Goal: Complete application form

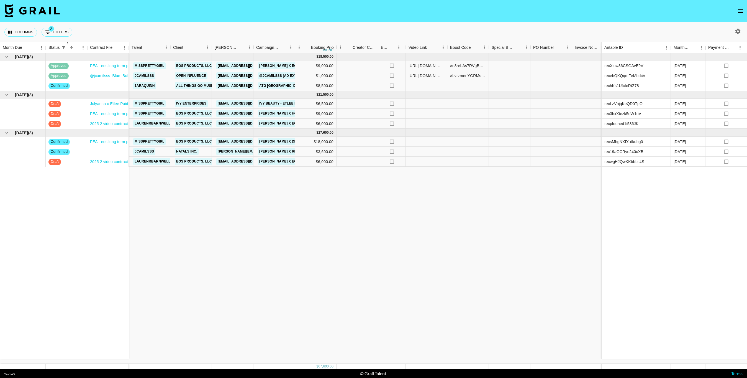
click at [740, 32] on icon "button" at bounding box center [738, 31] width 7 height 7
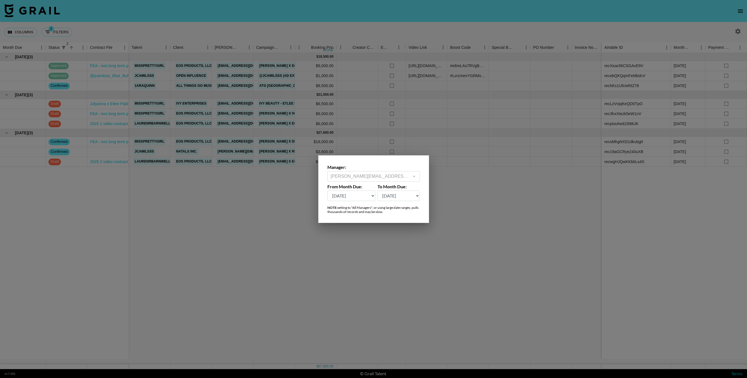
click at [345, 188] on label "From Month Due:" at bounding box center [351, 187] width 48 height 6
click at [345, 193] on select "[DATE] Aug '[DATE] Jun '[DATE] Apr '[DATE] Feb '[DATE] Dec '[DATE] Oct '[DATE] …" at bounding box center [351, 195] width 48 height 11
select select "[DATE]"
click at [327, 190] on select "[DATE] Aug '[DATE] Jun '[DATE] Apr '[DATE] Feb '[DATE] Dec '[DATE] Oct '[DATE] …" at bounding box center [351, 195] width 48 height 11
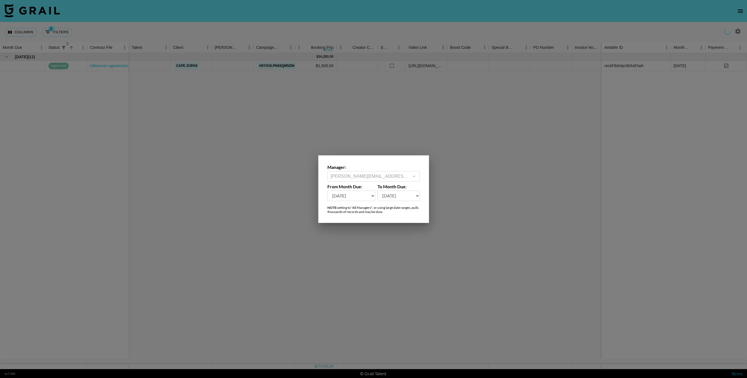
click at [287, 248] on div at bounding box center [373, 189] width 747 height 378
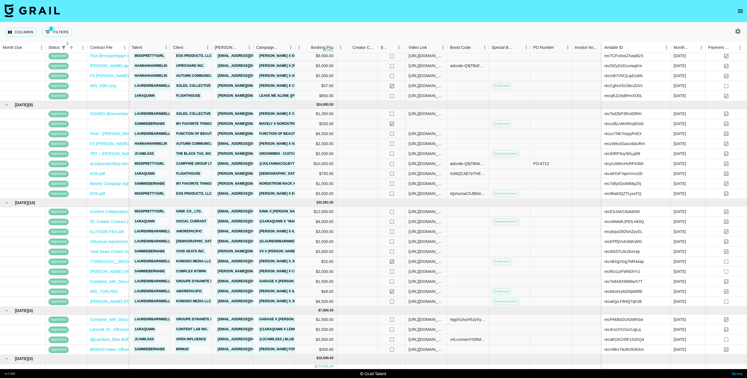
scroll to position [386, 0]
drag, startPoint x: 650, startPoint y: 272, endPoint x: 603, endPoint y: 272, distance: 47.4
click at [603, 272] on div "recfKn1ziFWhEhYr1" at bounding box center [636, 271] width 69 height 10
copy div "recfKn1ziFWhEhYr1"
click at [736, 32] on icon "button" at bounding box center [738, 31] width 5 height 5
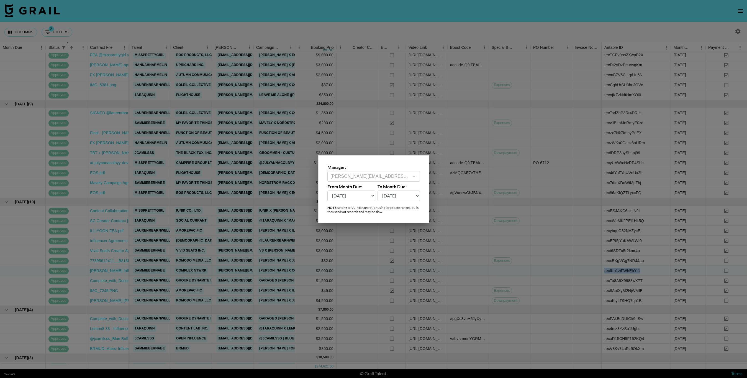
click at [361, 195] on select "[DATE] Aug '[DATE] Jun '[DATE] Apr '[DATE] Feb '[DATE] Dec '[DATE] Oct '[DATE] …" at bounding box center [351, 195] width 48 height 11
select select "[DATE]"
click at [327, 190] on select "[DATE] Aug '[DATE] Jun '[DATE] Apr '[DATE] Feb '[DATE] Dec '[DATE] Oct '[DATE] …" at bounding box center [351, 195] width 48 height 11
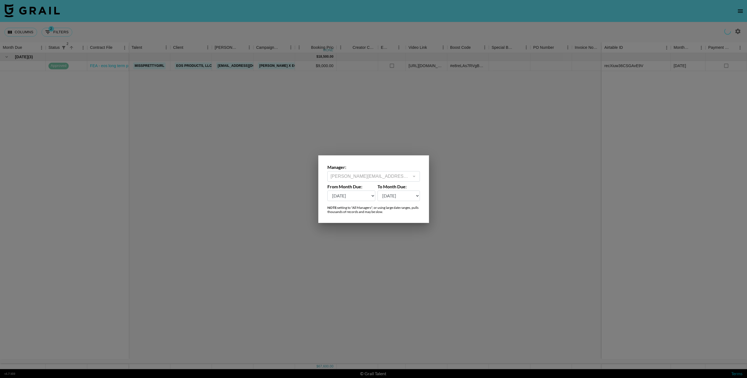
scroll to position [0, 0]
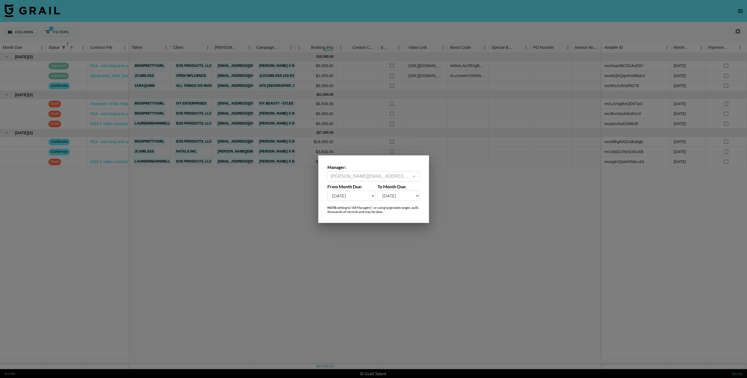
click at [181, 217] on div at bounding box center [373, 189] width 747 height 378
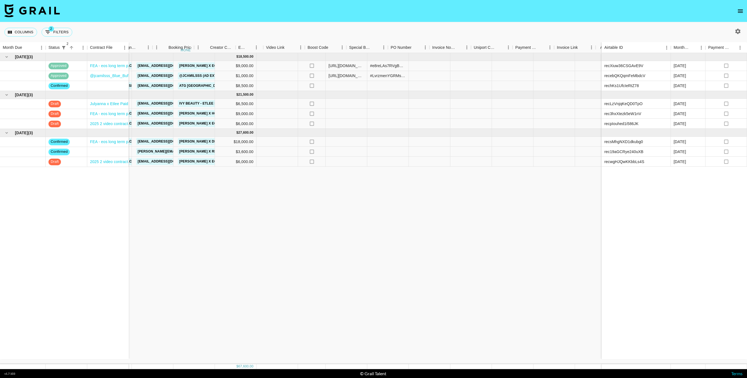
scroll to position [0, 159]
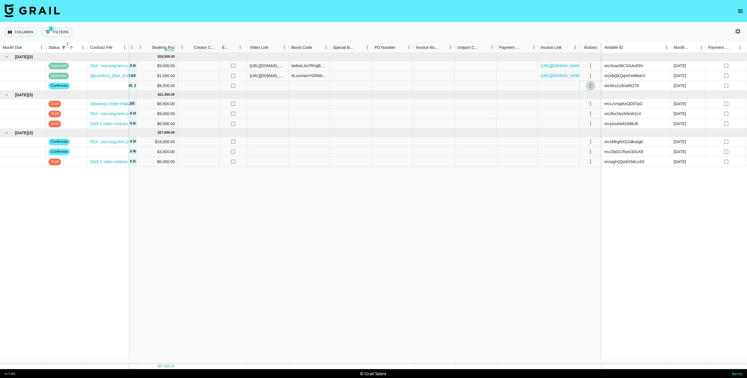
click at [592, 85] on icon "select merge strategy" at bounding box center [590, 85] width 7 height 7
click at [591, 108] on li "Decline" at bounding box center [591, 108] width 36 height 10
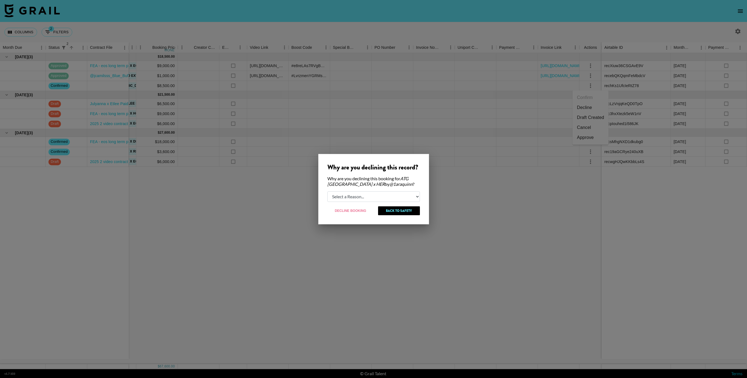
click at [371, 199] on select "Select a Reason... Relogging this deal due to a data issue The [PERSON_NAME] ca…" at bounding box center [373, 196] width 93 height 11
select select "booker_cancel"
click at [327, 191] on select "Select a Reason... Relogging this deal due to a data issue The [PERSON_NAME] ca…" at bounding box center [373, 196] width 93 height 11
click at [357, 211] on button "Decline Booking" at bounding box center [350, 210] width 47 height 9
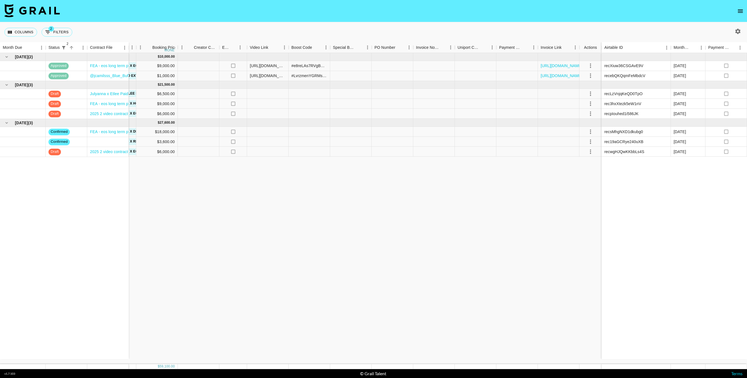
click at [357, 211] on div "[DATE] ( 2 ) approved FEA - eos long term partnership.pdf approved @jcamilsss_B…" at bounding box center [294, 208] width 906 height 311
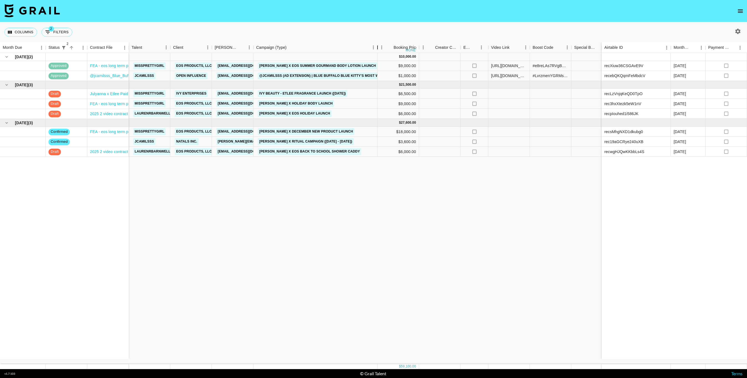
drag, startPoint x: 294, startPoint y: 49, endPoint x: 377, endPoint y: 54, distance: 82.7
click at [377, 54] on div "Month Due Status 2 Contract File Talent Client [PERSON_NAME] Campaign (Type) Bo…" at bounding box center [373, 205] width 747 height 327
click at [189, 141] on link "Natals Inc." at bounding box center [187, 141] width 24 height 7
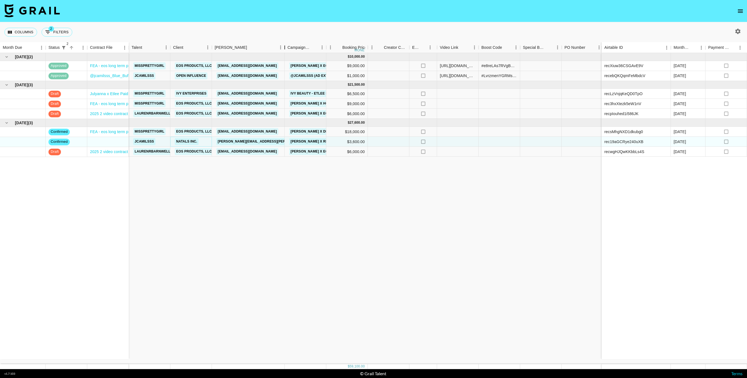
drag, startPoint x: 255, startPoint y: 46, endPoint x: 286, endPoint y: 45, distance: 31.3
click at [286, 45] on div "Booker" at bounding box center [284, 47] width 7 height 11
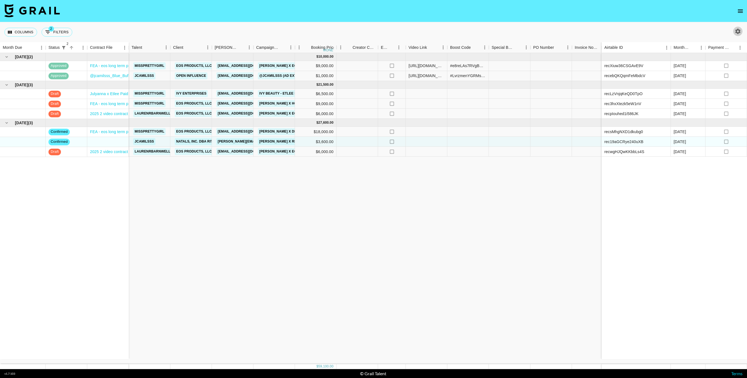
click at [740, 31] on icon "button" at bounding box center [738, 31] width 7 height 7
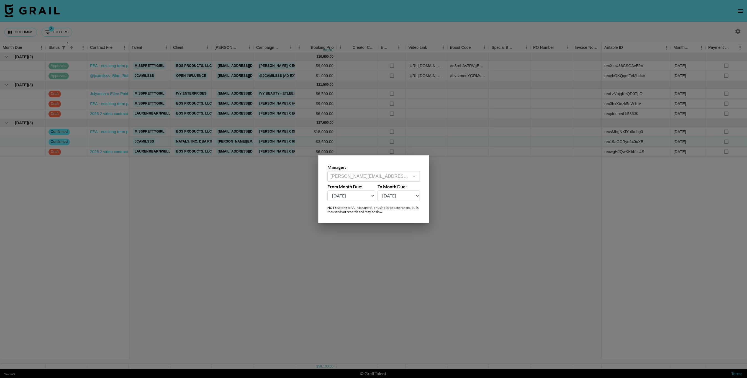
click at [350, 195] on select "[DATE] Aug '[DATE] Jun '[DATE] Apr '[DATE] Feb '[DATE] Dec '[DATE] Oct '[DATE] …" at bounding box center [351, 195] width 48 height 11
select select "[DATE]"
click at [327, 190] on select "[DATE] Aug '[DATE] Jun '[DATE] Apr '[DATE] Feb '[DATE] Dec '[DATE] Oct '[DATE] …" at bounding box center [351, 195] width 48 height 11
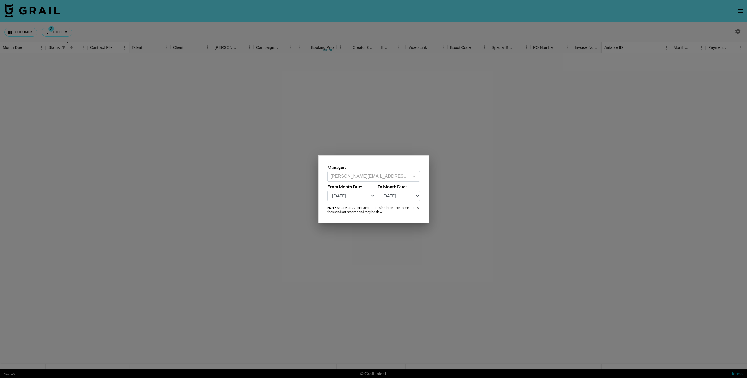
click at [224, 210] on div at bounding box center [373, 189] width 747 height 378
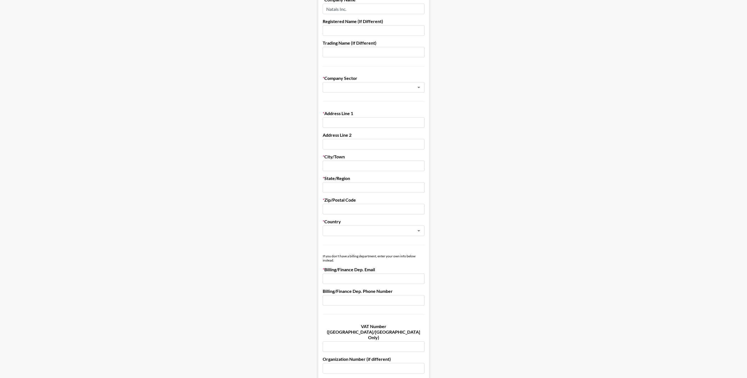
scroll to position [71, 0]
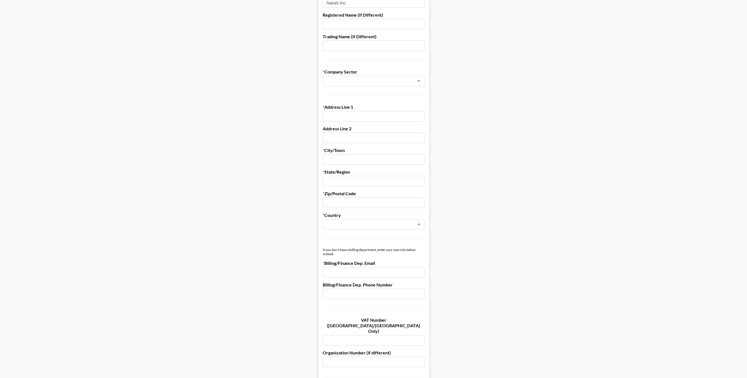
click at [370, 271] on input "email" at bounding box center [374, 272] width 102 height 11
paste input "ritual+invoices@airbase-mail.com"
click at [326, 272] on input "ritual+invoices@airbase-mail.com" at bounding box center [374, 272] width 102 height 11
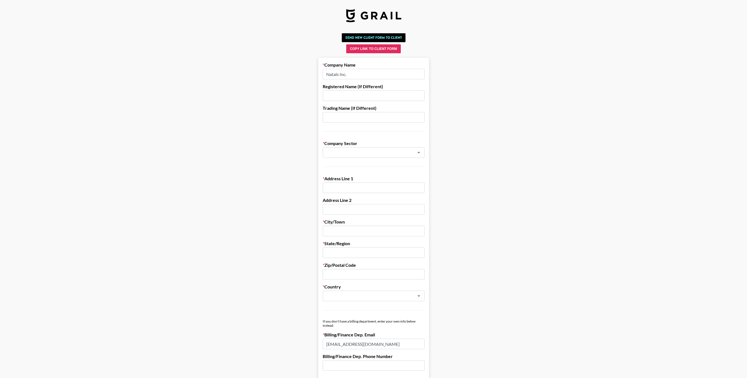
type input "ritual+invoices@airbase-mail.com"
click at [373, 76] on input "Natals Inc." at bounding box center [374, 74] width 102 height 11
drag, startPoint x: 352, startPoint y: 76, endPoint x: 326, endPoint y: 76, distance: 26.0
click at [326, 76] on input "Natals Inc." at bounding box center [374, 74] width 102 height 11
paste input ", Inc. dba Ritual"
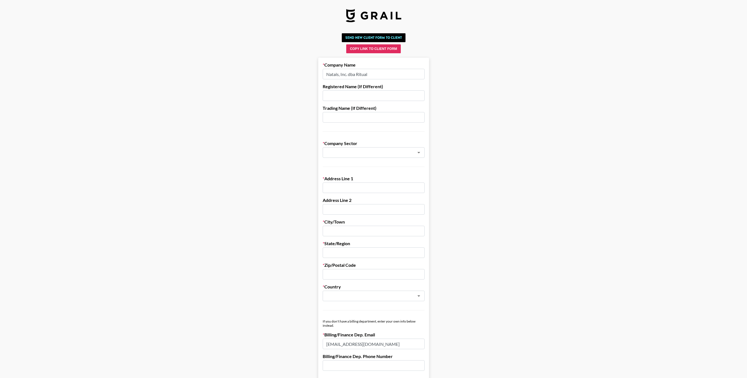
type input "Natals, Inc. dba Ritual"
click at [342, 151] on input "text" at bounding box center [366, 152] width 81 height 6
click at [351, 244] on li "Health & Wellbeing" at bounding box center [374, 244] width 102 height 9
type input "Health & Wellbeing"
click at [343, 188] on input "text" at bounding box center [374, 187] width 102 height 11
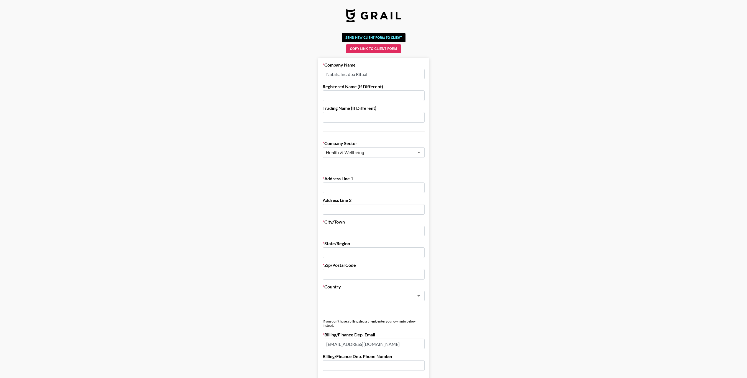
paste input "1370 N St Andrews Pl, Los Angeles, CA 90028"
drag, startPoint x: 370, startPoint y: 188, endPoint x: 423, endPoint y: 188, distance: 52.6
click at [423, 188] on input "1370 N St Andrews Pl, Los Angeles, CA 90028" at bounding box center [374, 187] width 102 height 11
type input "1370 N St Andrews Pl."
click at [357, 231] on input "text" at bounding box center [374, 231] width 102 height 11
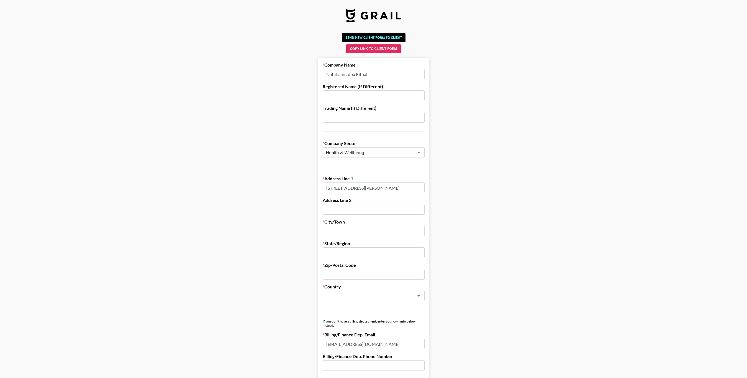
paste input "Los Angeles, CA 90028"
drag, startPoint x: 351, startPoint y: 231, endPoint x: 388, endPoint y: 232, distance: 37.4
click at [388, 232] on input "Los Angeles, CA 90028" at bounding box center [374, 231] width 102 height 11
click at [327, 231] on input "Los Angeles" at bounding box center [374, 231] width 102 height 11
type input "Los Angeles"
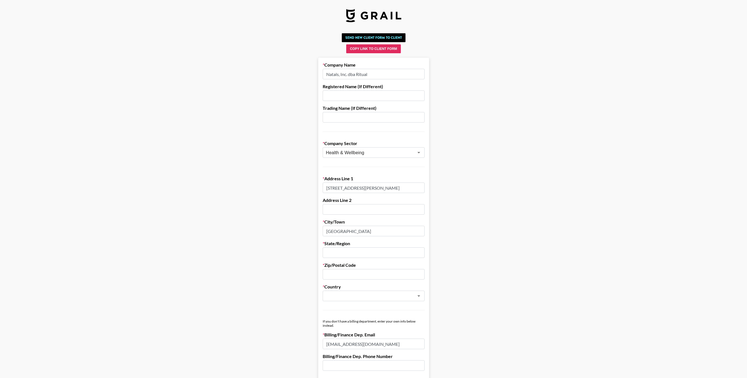
click at [329, 251] on input "text" at bounding box center [374, 252] width 102 height 11
paste input "CA 90028"
drag, startPoint x: 347, startPoint y: 253, endPoint x: 333, endPoint y: 253, distance: 13.3
click at [333, 253] on input "CA 90028" at bounding box center [374, 252] width 102 height 11
type input "CA"
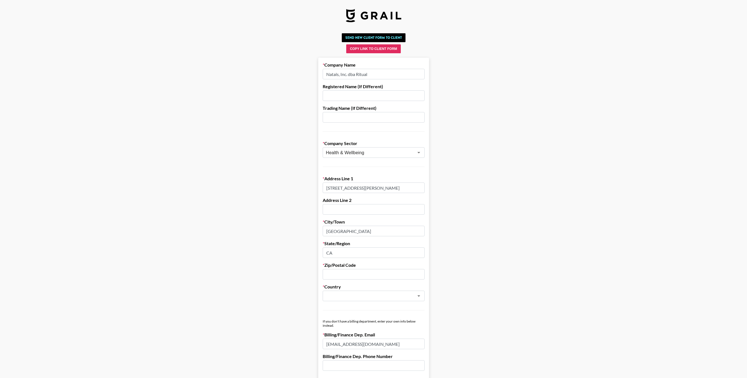
click at [333, 273] on input "text" at bounding box center [374, 274] width 102 height 11
paste input "90028"
click at [326, 274] on input "90028" at bounding box center [374, 274] width 102 height 11
click at [330, 299] on div "​" at bounding box center [374, 295] width 102 height 11
type input "90028"
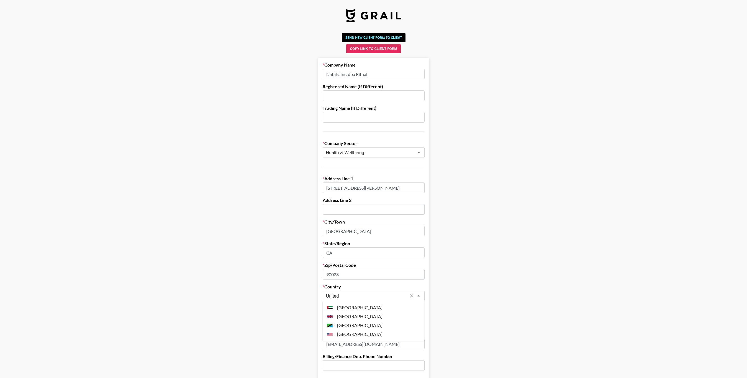
click at [345, 333] on li "United States" at bounding box center [374, 333] width 102 height 9
type input "United States"
click at [363, 304] on form "Company Name Natals, Inc. dba Ritual Registered Name (If Different) Trading Nam…" at bounding box center [373, 330] width 111 height 544
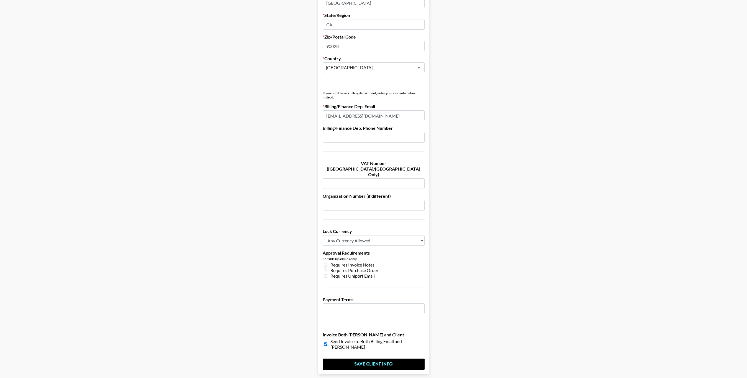
scroll to position [230, 0]
click at [406, 301] on input "number" at bounding box center [374, 306] width 102 height 11
type input "30"
click at [566, 267] on main "Send New Client Form to Client Copy Link to Client Form Company Name Natals, In…" at bounding box center [373, 86] width 738 height 571
click at [380, 357] on input "Save Client Info" at bounding box center [374, 362] width 102 height 11
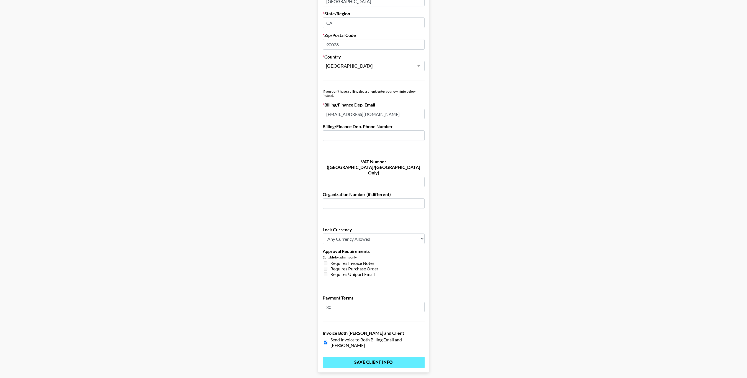
scroll to position [0, 0]
